Goal: Task Accomplishment & Management: Manage account settings

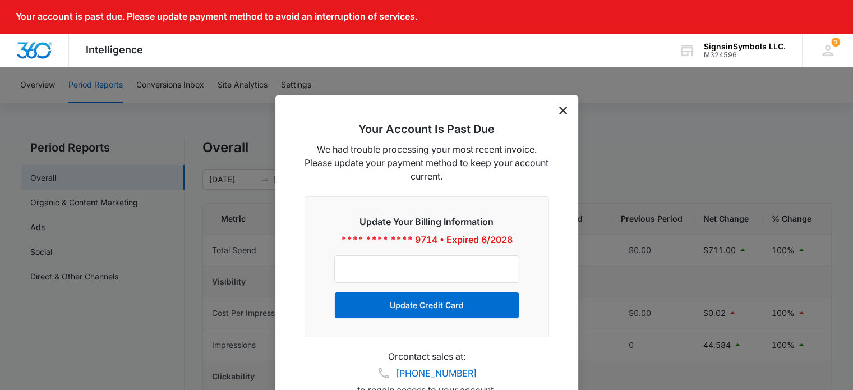
click at [559, 108] on icon "dismiss this dialog" at bounding box center [563, 111] width 8 height 8
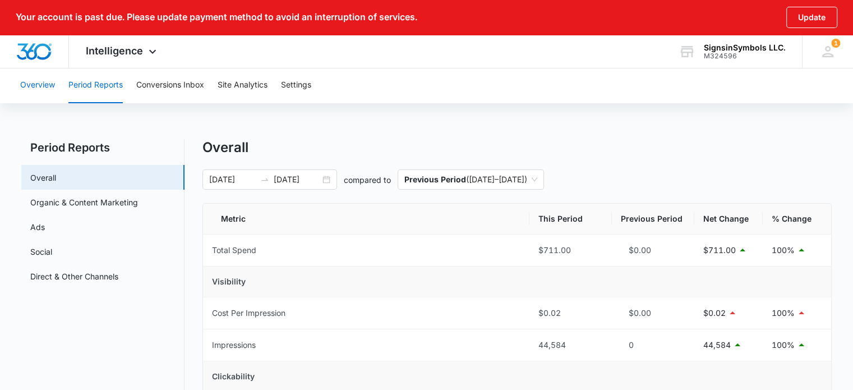
click at [47, 87] on button "Overview" at bounding box center [37, 85] width 35 height 36
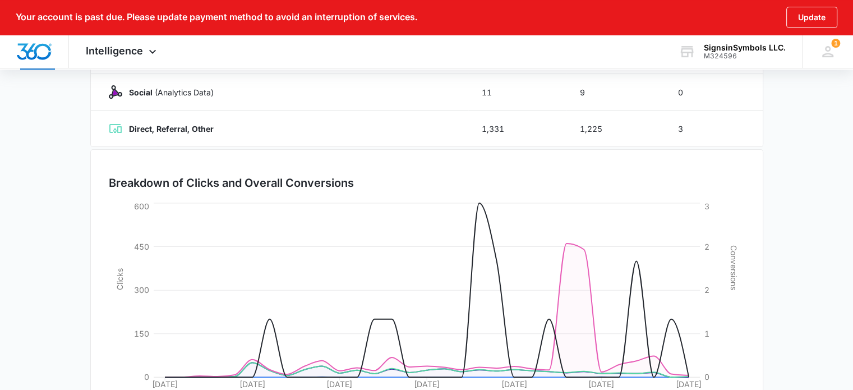
scroll to position [337, 0]
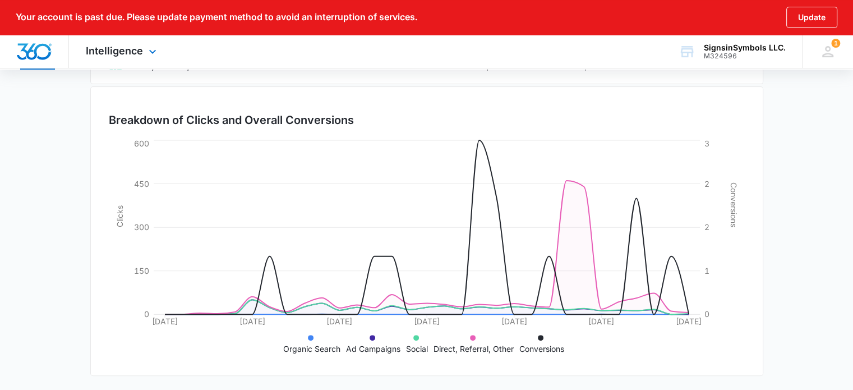
click at [99, 57] on div "Intelligence Apps Reputation Websites Forms CRM Email Social Shop Payments POS …" at bounding box center [122, 51] width 107 height 33
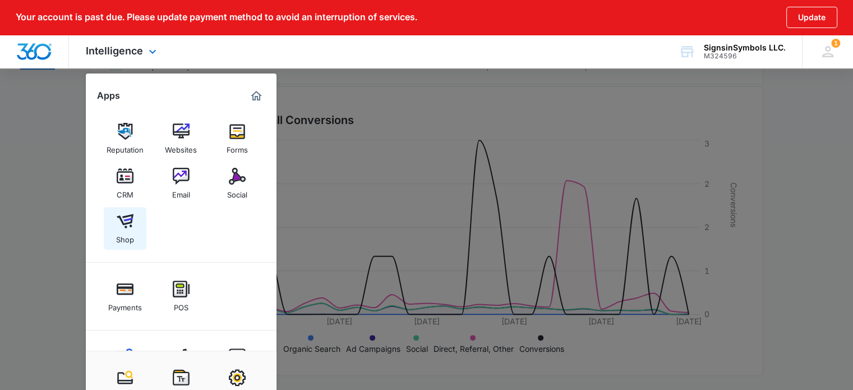
click at [126, 220] on img at bounding box center [125, 221] width 17 height 17
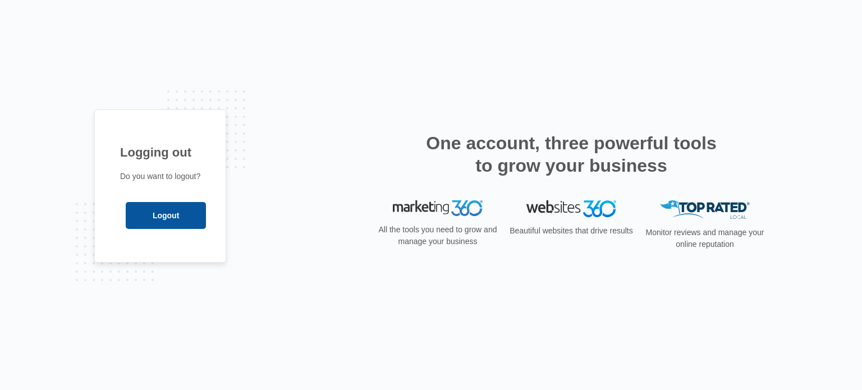
click at [141, 222] on input "Logout" at bounding box center [166, 215] width 80 height 27
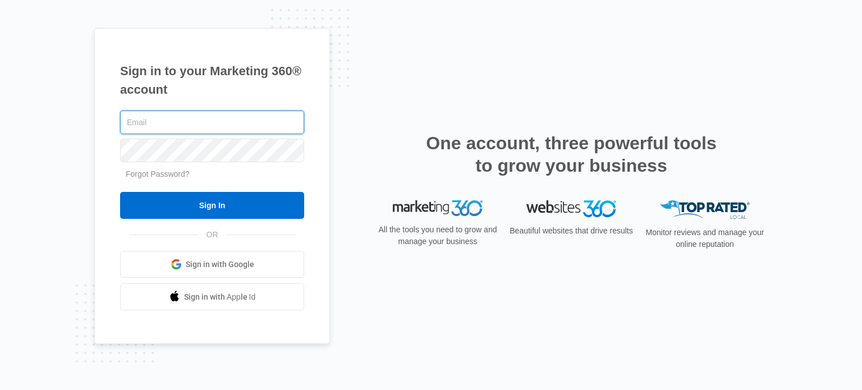
type input "[EMAIL_ADDRESS][DOMAIN_NAME]"
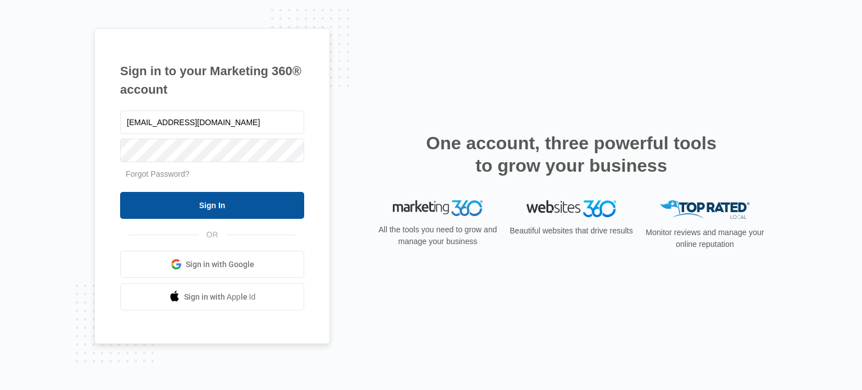
click at [208, 201] on input "Sign In" at bounding box center [212, 205] width 184 height 27
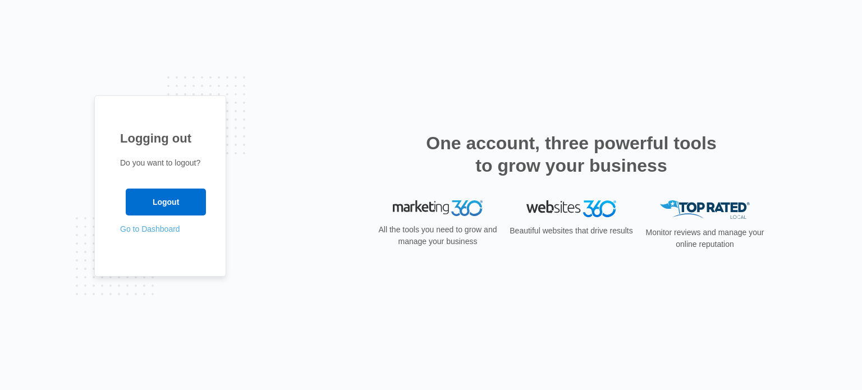
click at [156, 232] on link "Go to Dashboard" at bounding box center [150, 228] width 60 height 9
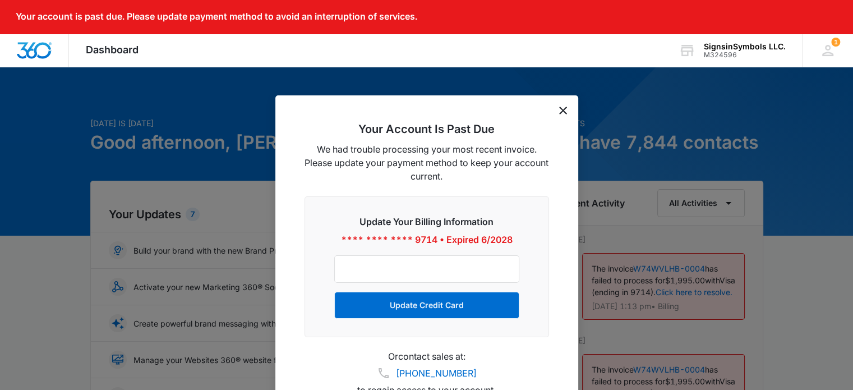
click at [563, 114] on icon "dismiss this dialog" at bounding box center [563, 111] width 8 height 8
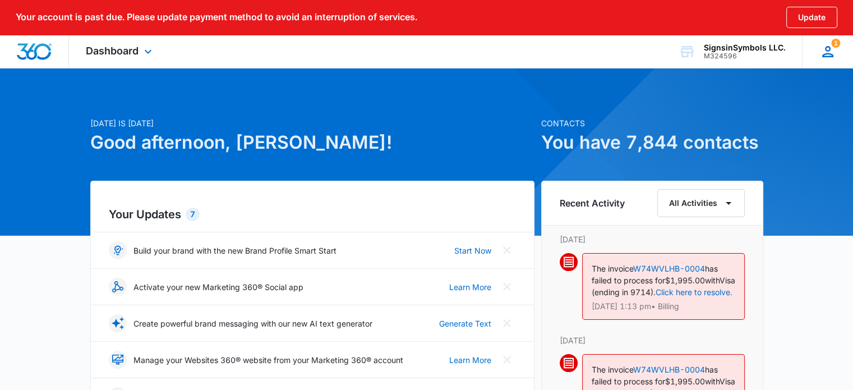
click at [822, 52] on icon at bounding box center [827, 51] width 17 height 17
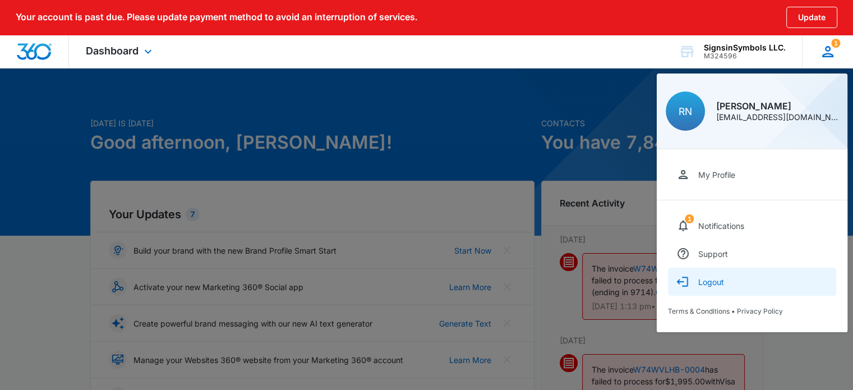
click at [707, 278] on div "Logout" at bounding box center [711, 282] width 26 height 10
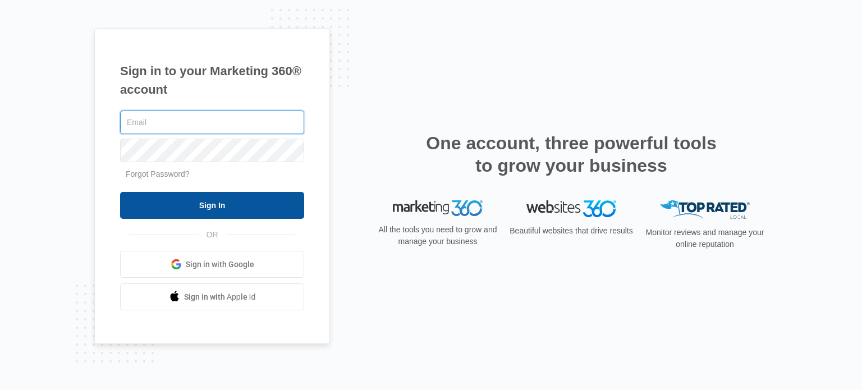
type input "[EMAIL_ADDRESS][DOMAIN_NAME]"
click at [233, 196] on input "Sign In" at bounding box center [212, 205] width 184 height 27
